Goal: Find specific page/section: Find specific page/section

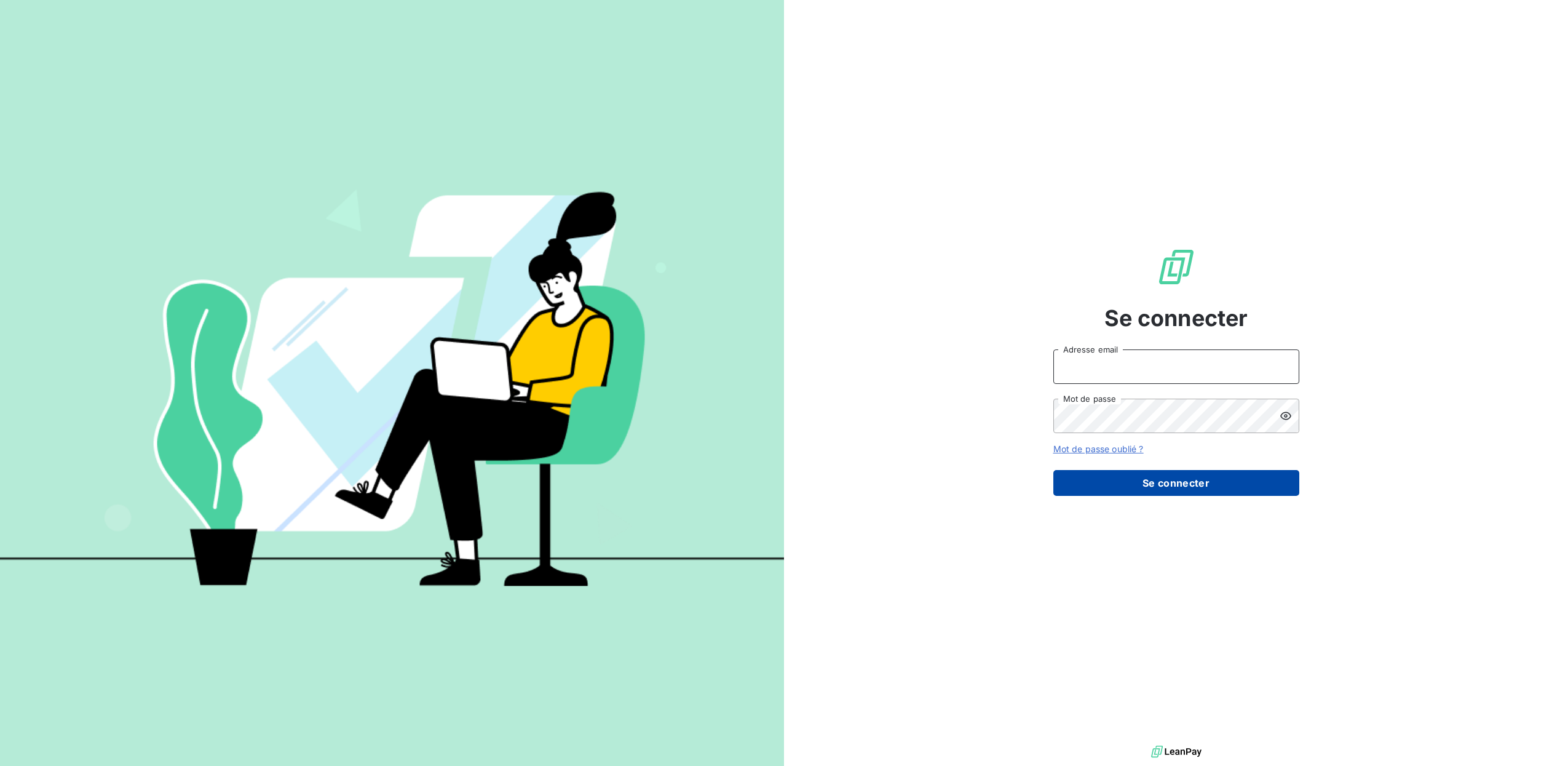
type input "[PERSON_NAME][EMAIL_ADDRESS][DOMAIN_NAME]"
click at [1130, 489] on button "Se connecter" at bounding box center [1176, 483] width 246 height 26
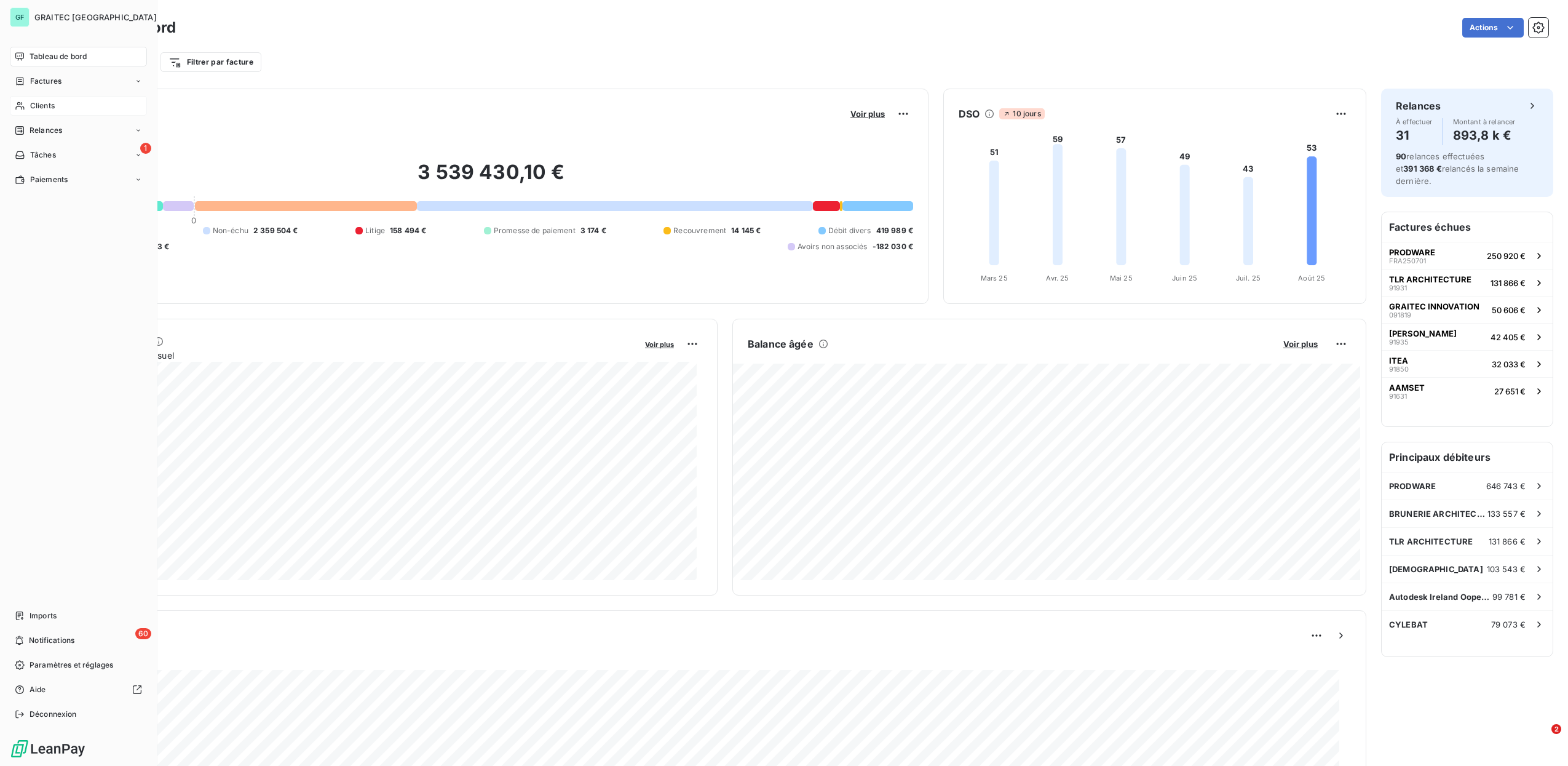
click at [54, 106] on span "Clients" at bounding box center [42, 106] width 25 height 11
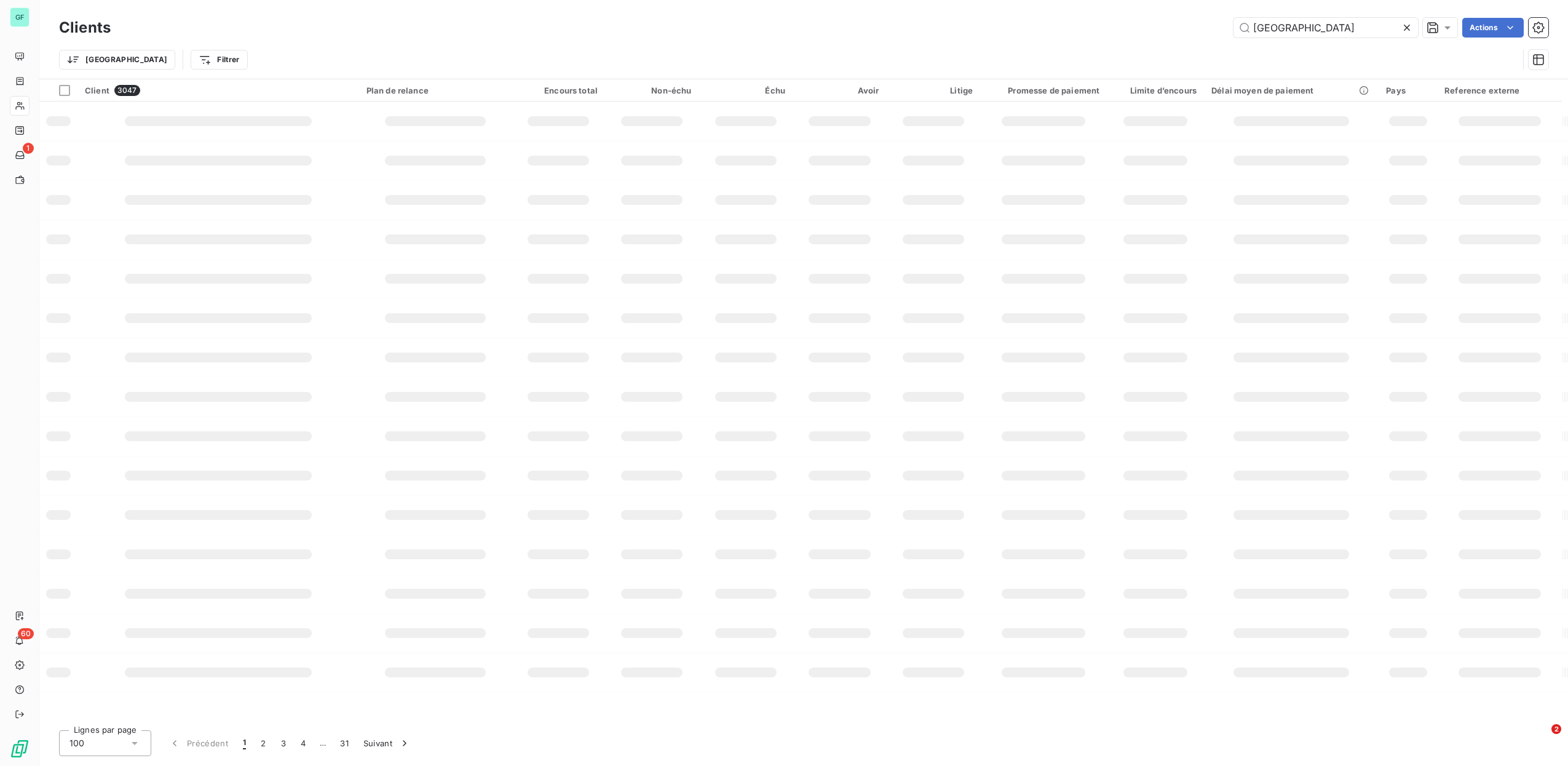
type input "TOULOUSE"
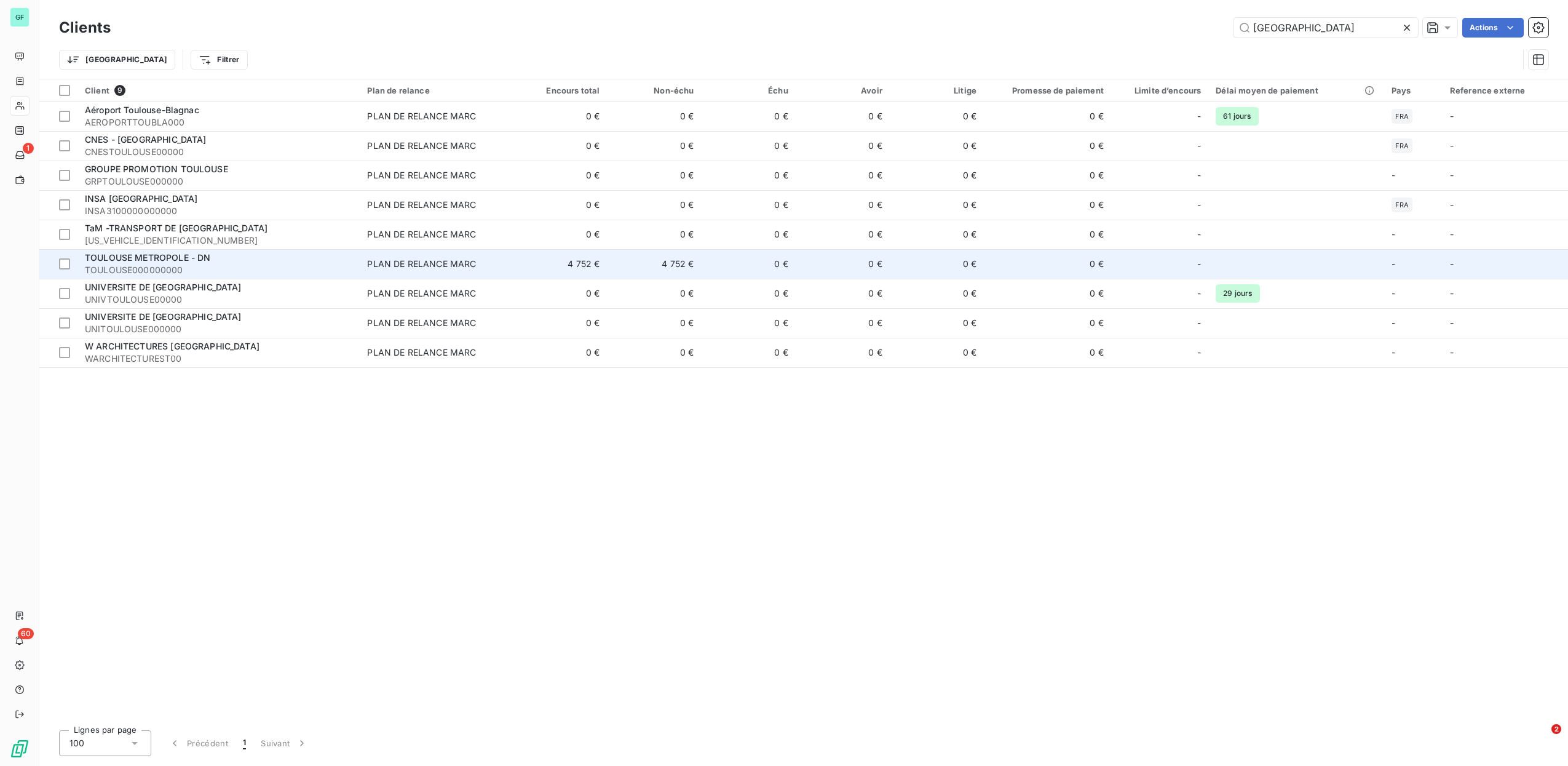
click at [199, 252] on span "TOULOUSE METROPOLE - DN" at bounding box center [148, 257] width 126 height 10
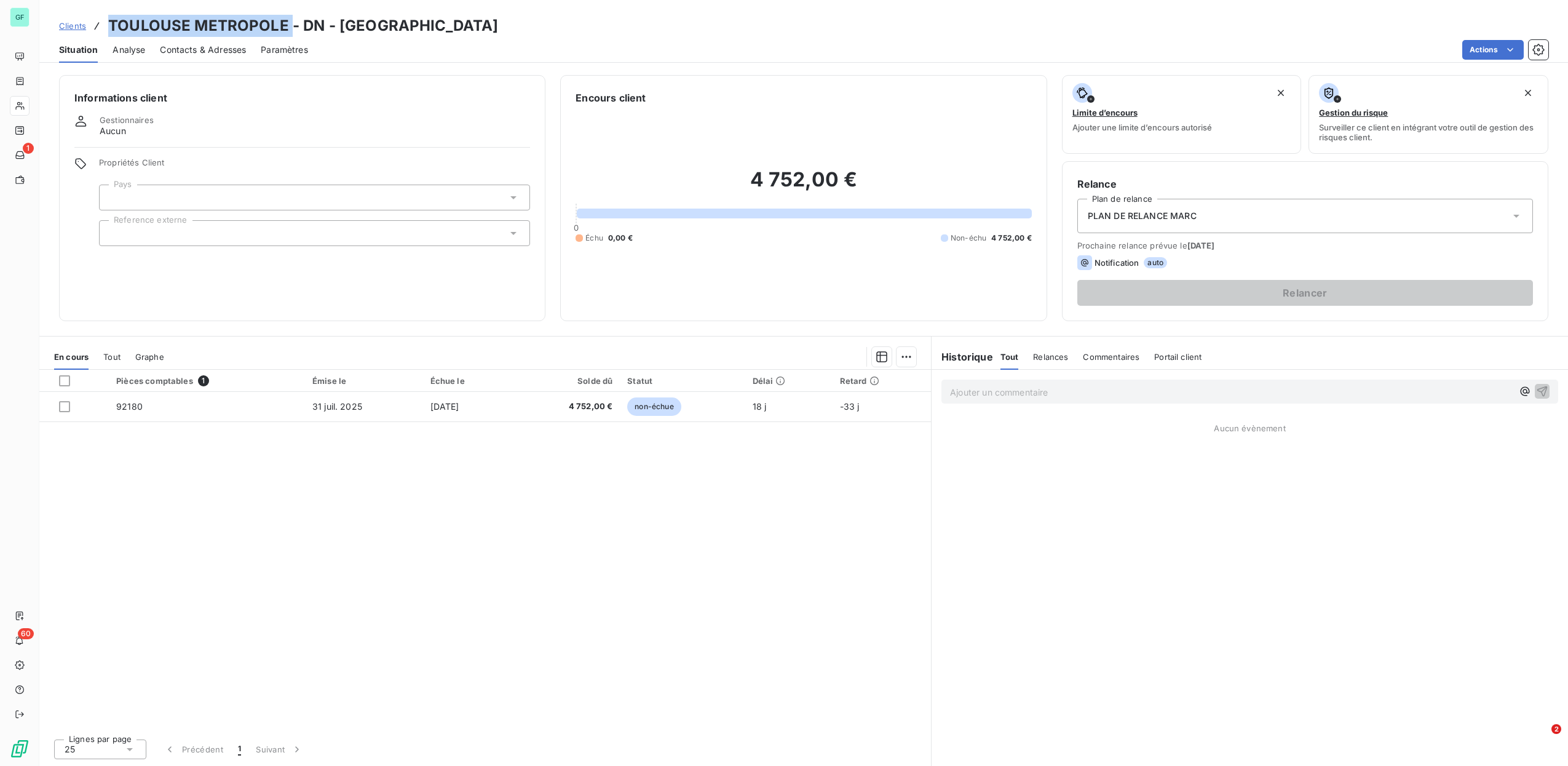
drag, startPoint x: 288, startPoint y: 22, endPoint x: 101, endPoint y: 27, distance: 187.1
click at [101, 27] on div "Clients TOULOUSE METROPOLE - DN - TOULOUSE000000000" at bounding box center [279, 26] width 440 height 22
